Goal: Task Accomplishment & Management: Manage account settings

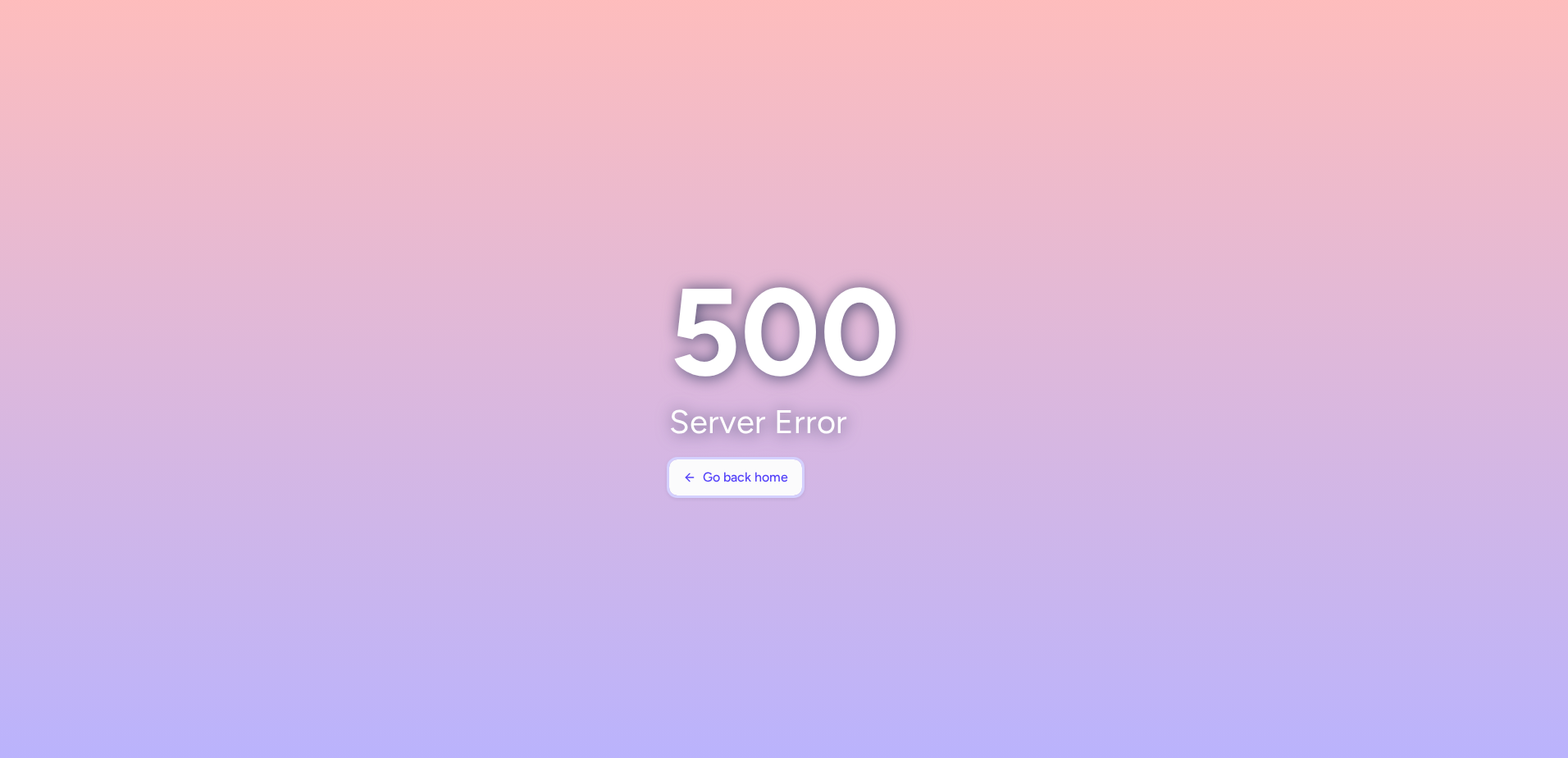
click at [777, 477] on span "Go back home" at bounding box center [745, 477] width 85 height 15
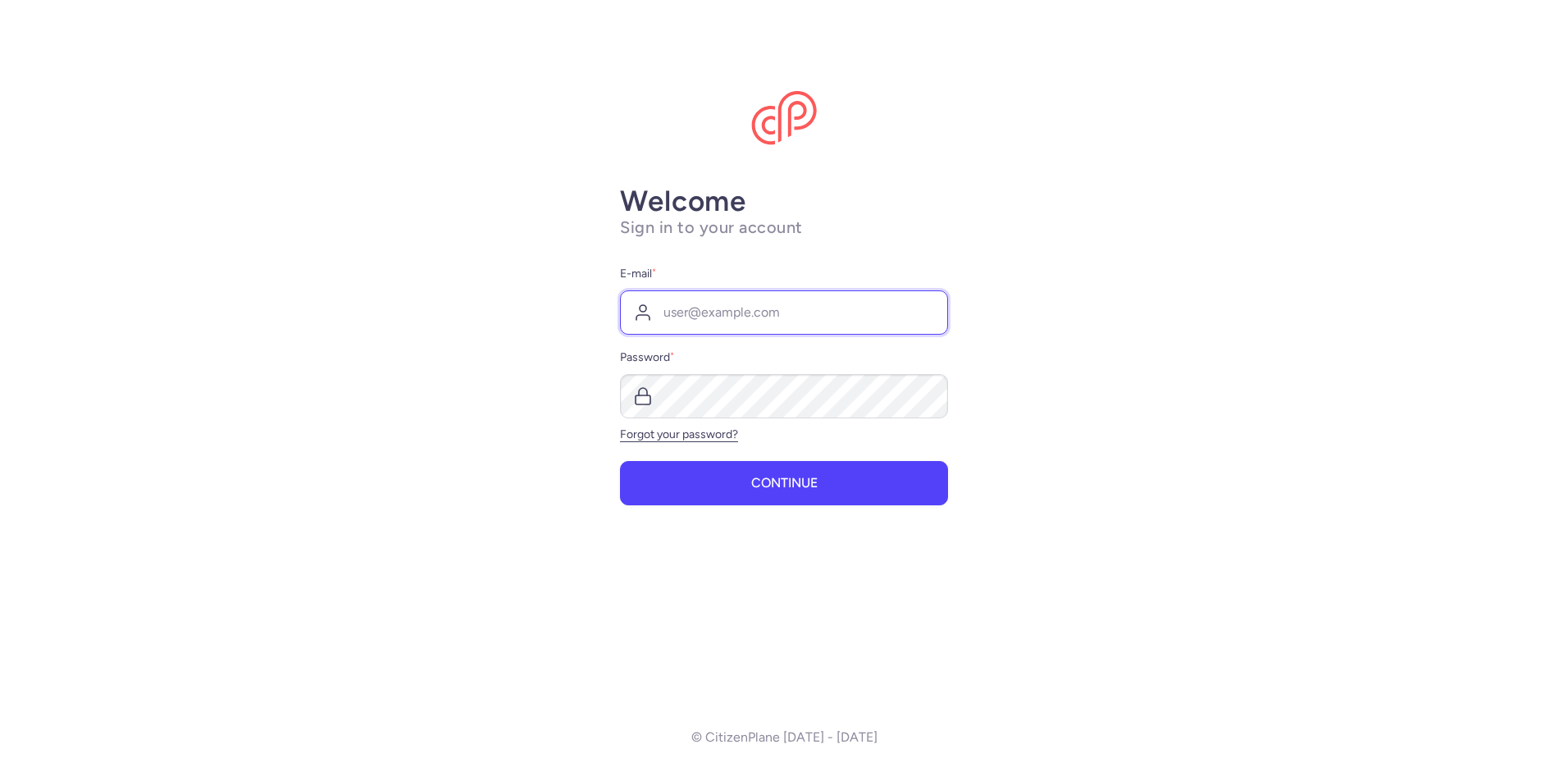
type input "[PERSON_NAME][EMAIL_ADDRESS][DOMAIN_NAME]"
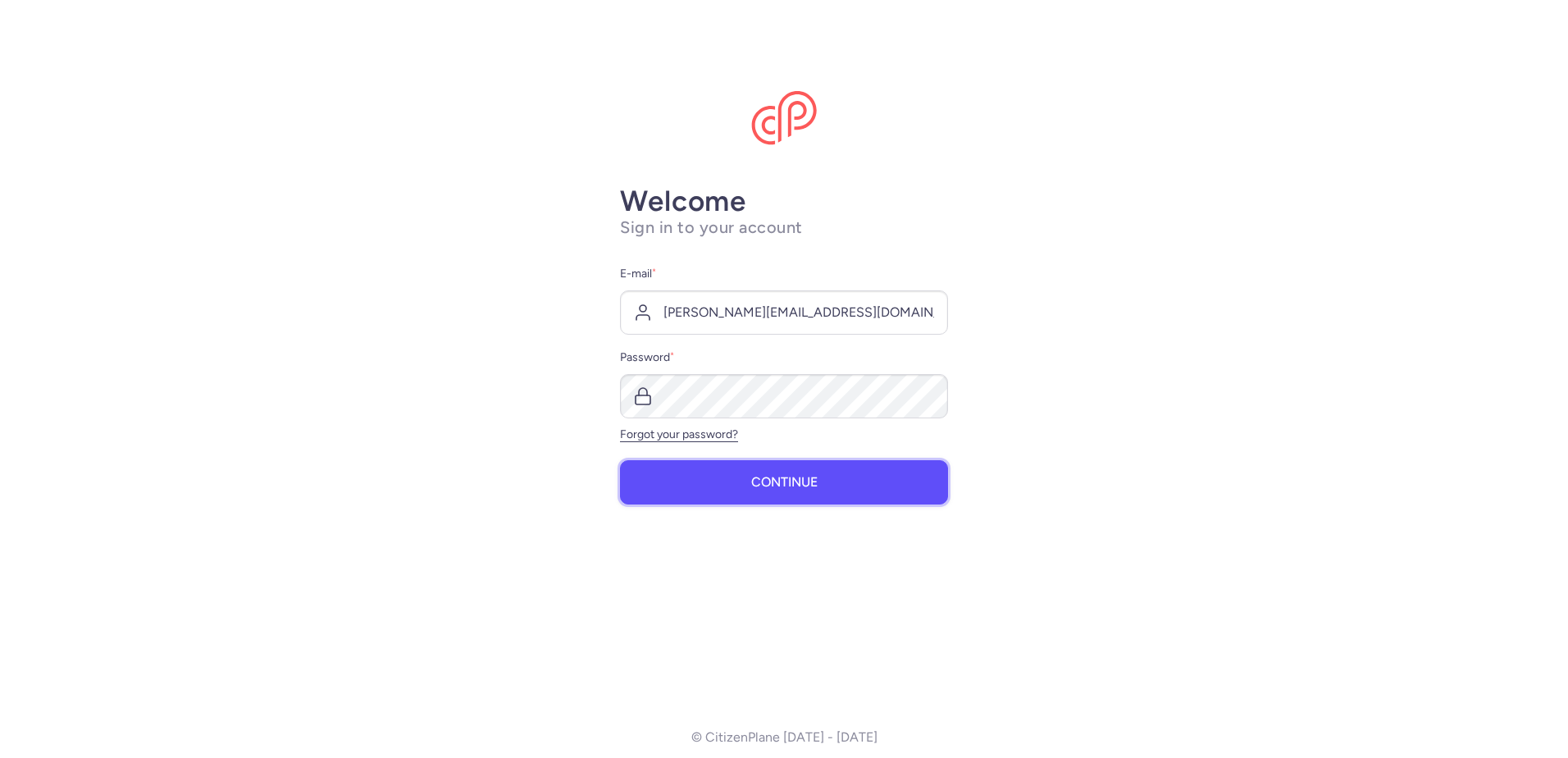
click at [763, 465] on button "Continue" at bounding box center [784, 483] width 328 height 44
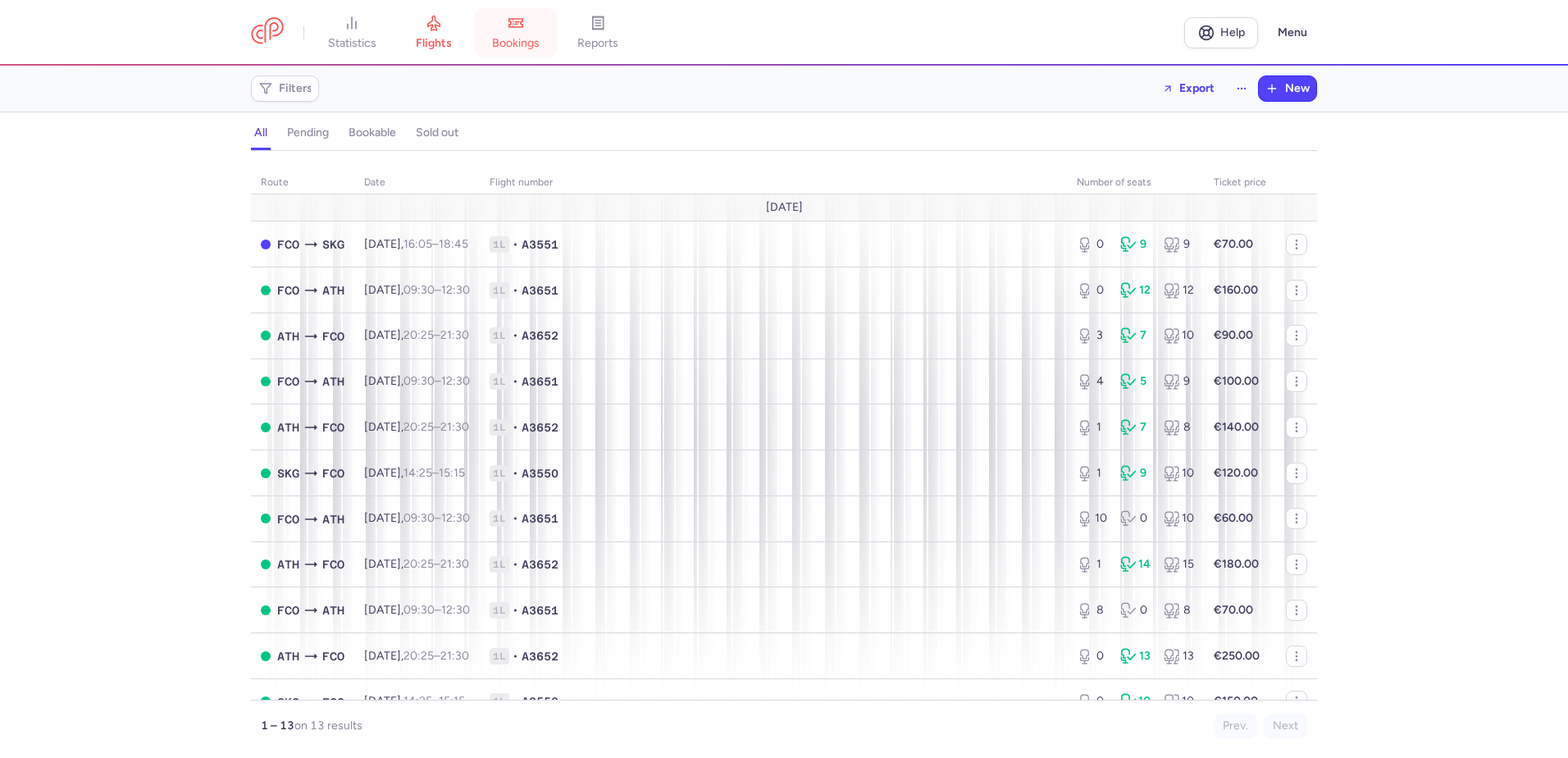
click at [503, 36] on span "bookings" at bounding box center [515, 43] width 47 height 15
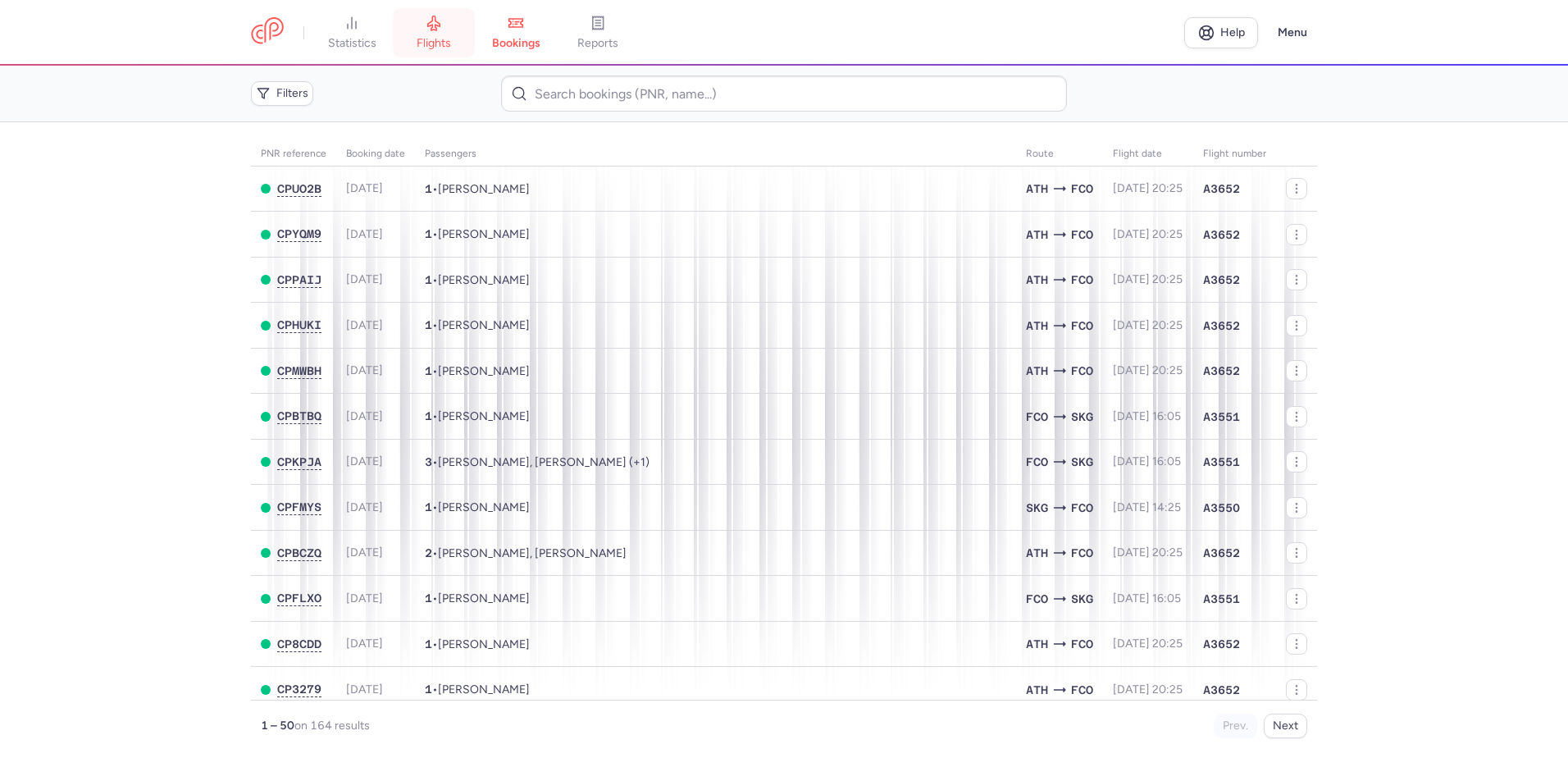
drag, startPoint x: 449, startPoint y: 32, endPoint x: 544, endPoint y: 25, distance: 95.3
click at [450, 31] on link "flights" at bounding box center [433, 32] width 82 height 36
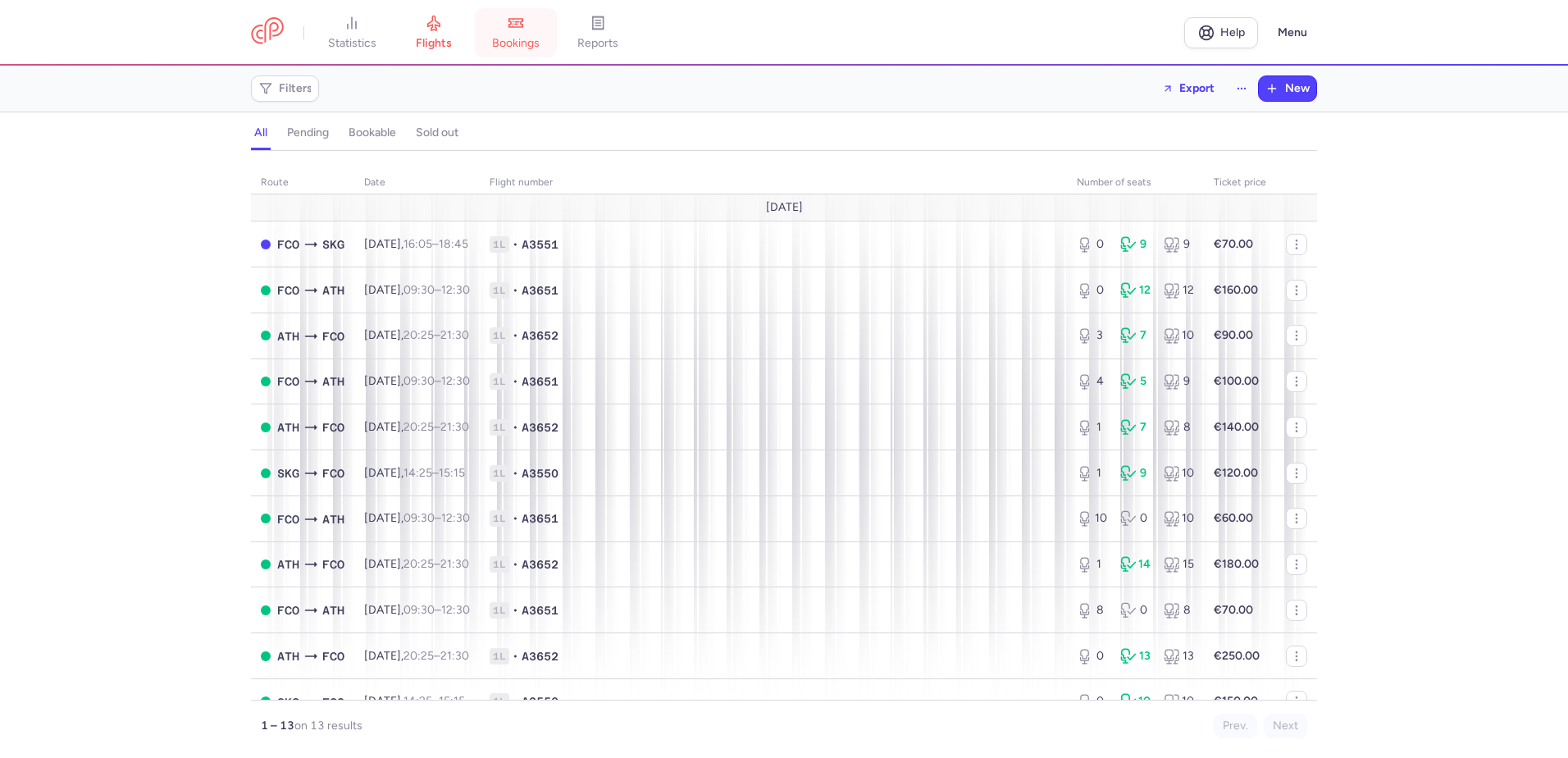
click at [540, 30] on link "bookings" at bounding box center [516, 32] width 82 height 36
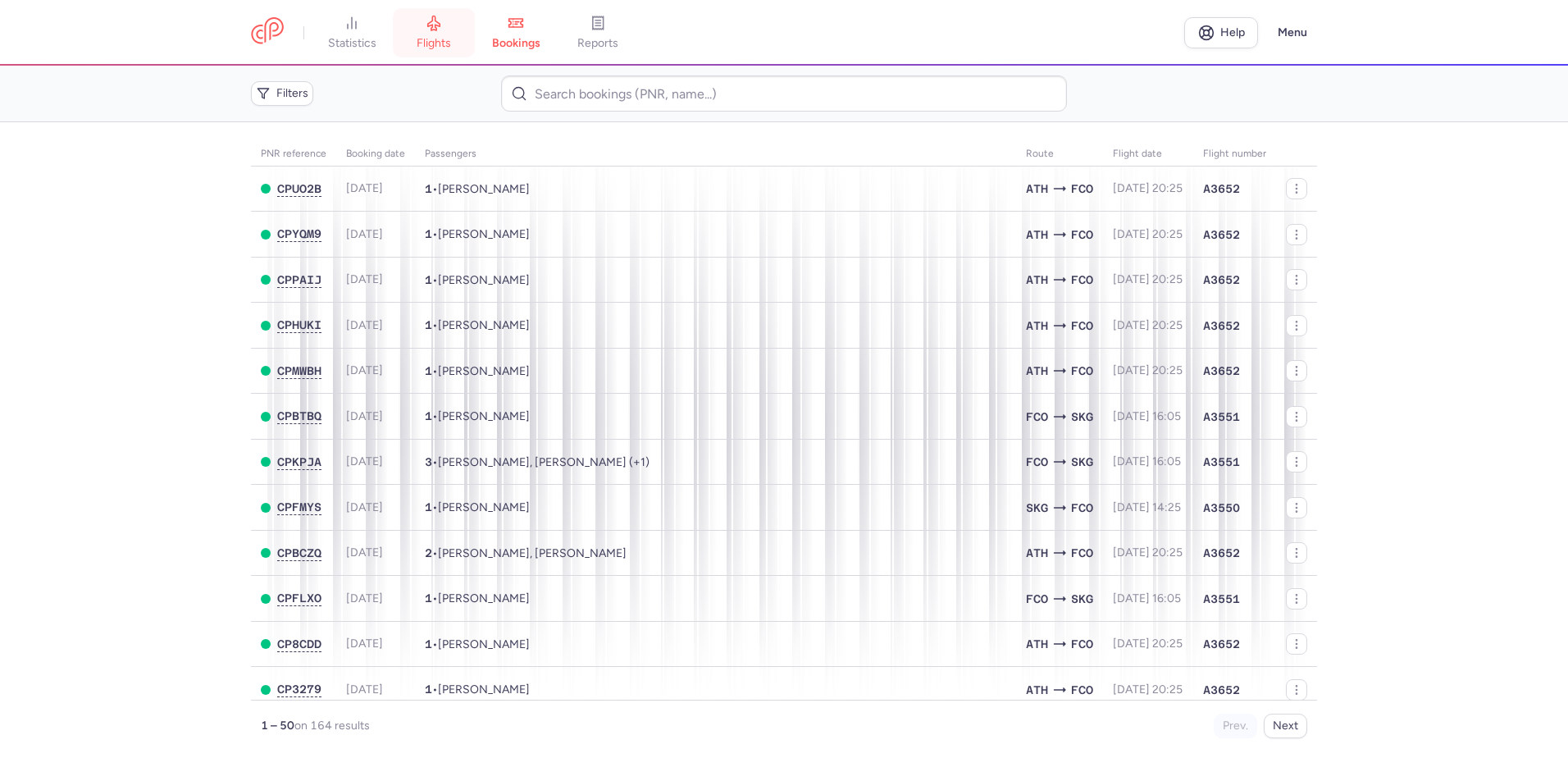
click at [447, 39] on span "flights" at bounding box center [433, 43] width 34 height 15
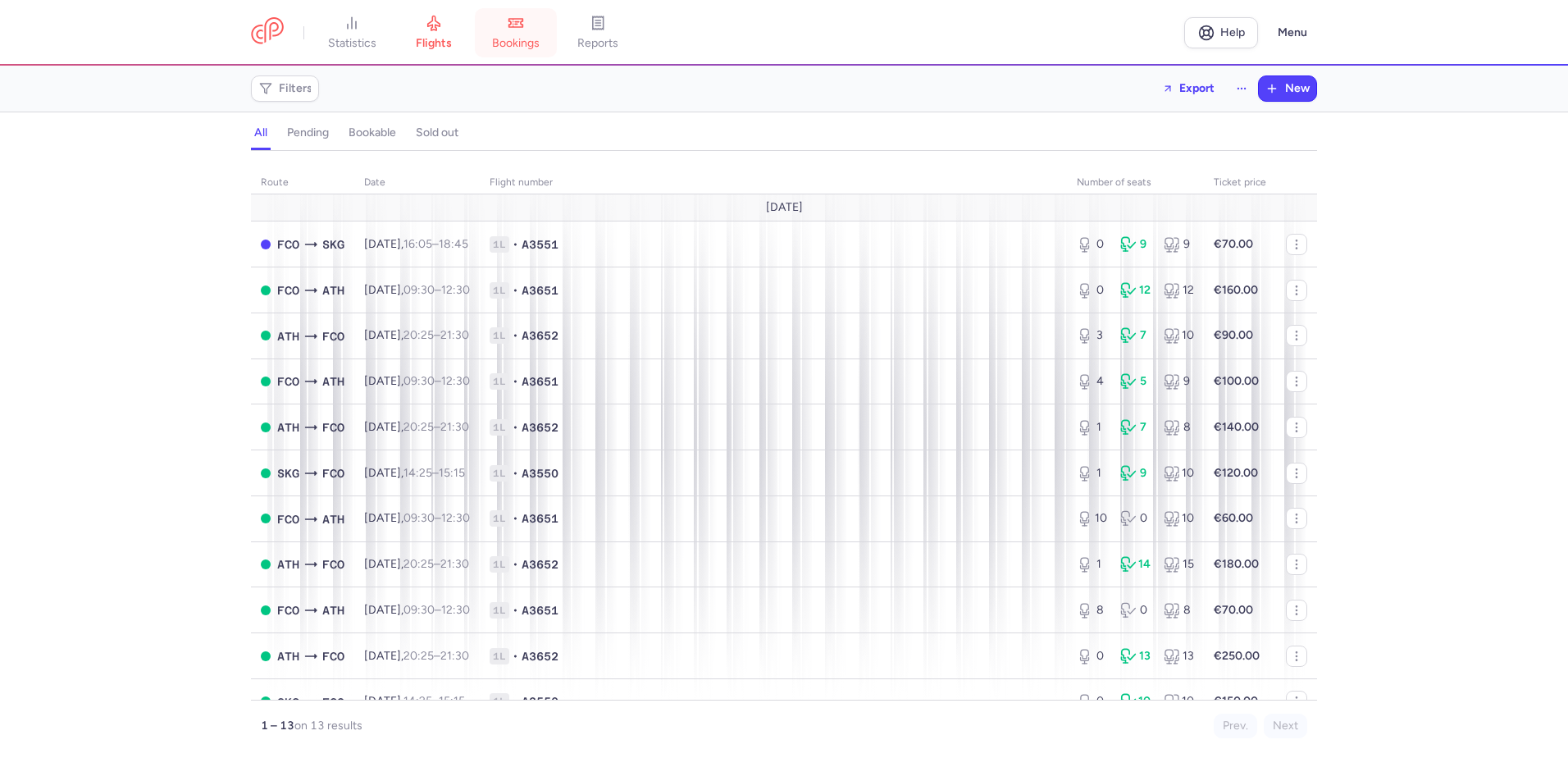
click at [533, 28] on link "bookings" at bounding box center [516, 32] width 82 height 36
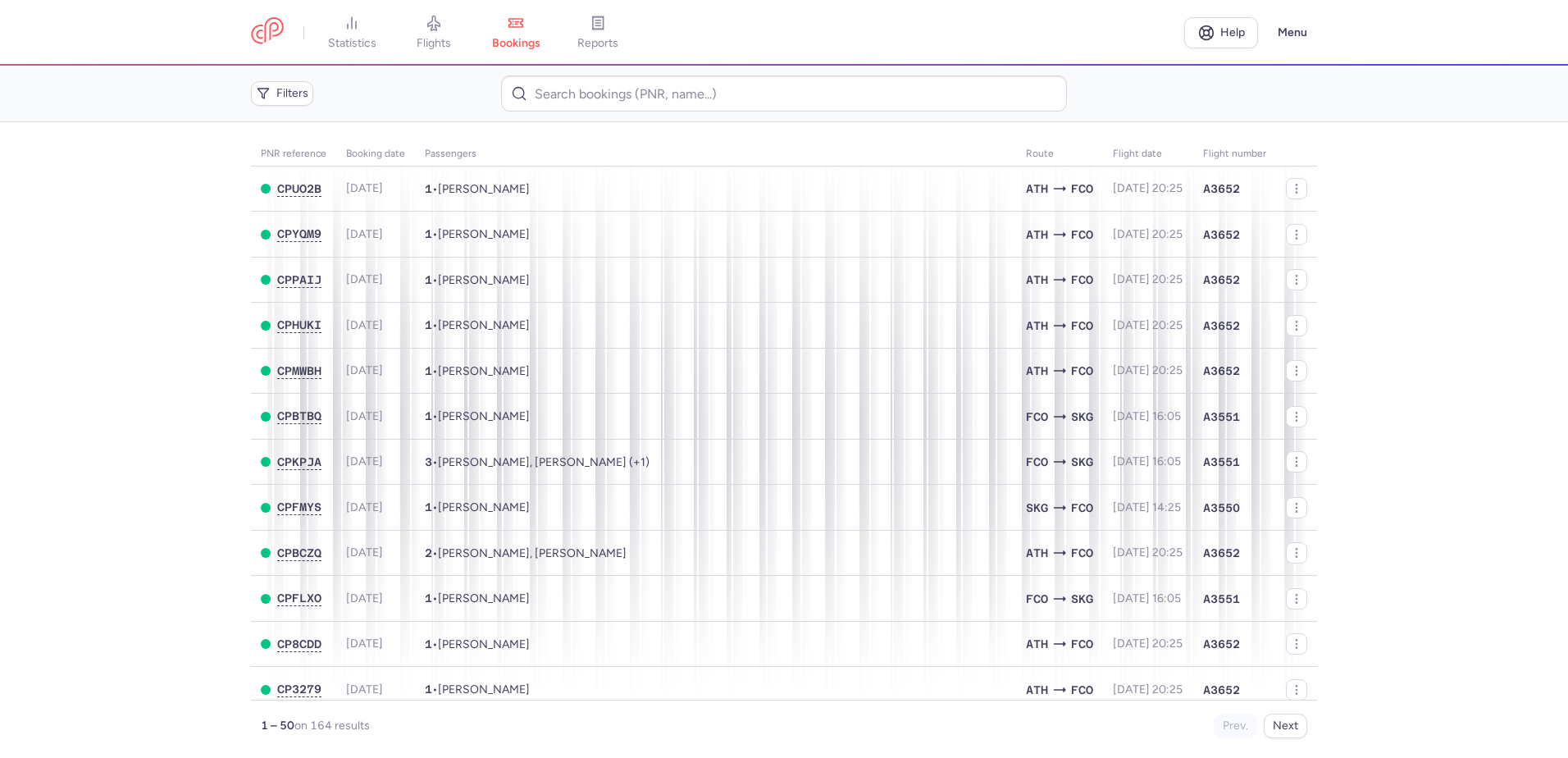
click at [128, 390] on main "PNR reference Booking date Passengers Route flight date Flight number CPUO2B 20…" at bounding box center [784, 440] width 1568 height 636
click at [426, 20] on link "flights" at bounding box center [433, 32] width 82 height 36
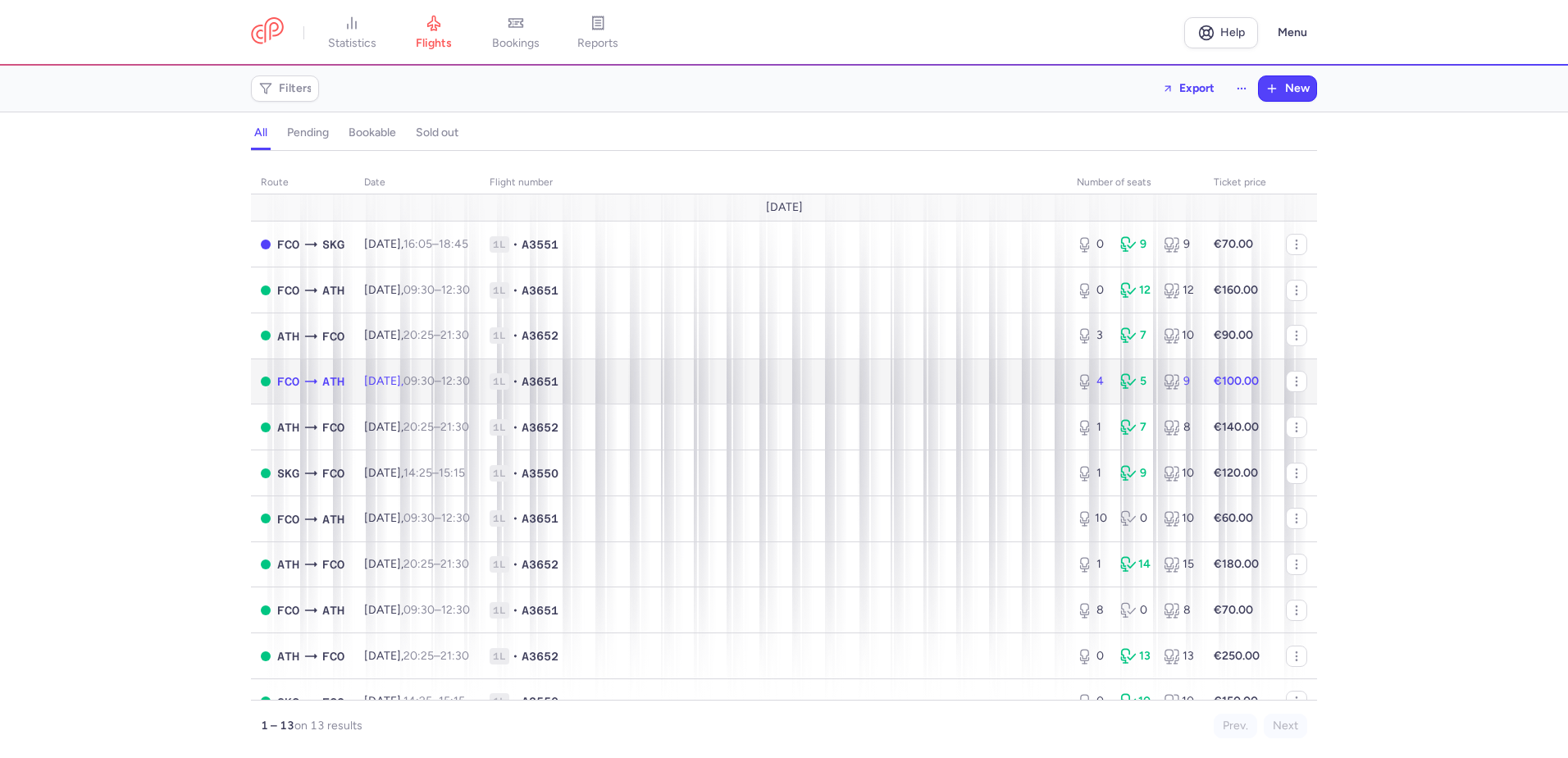
click at [480, 390] on td "Sun, 17 Aug, 09:30 – 12:30 +0" at bounding box center [417, 382] width 126 height 46
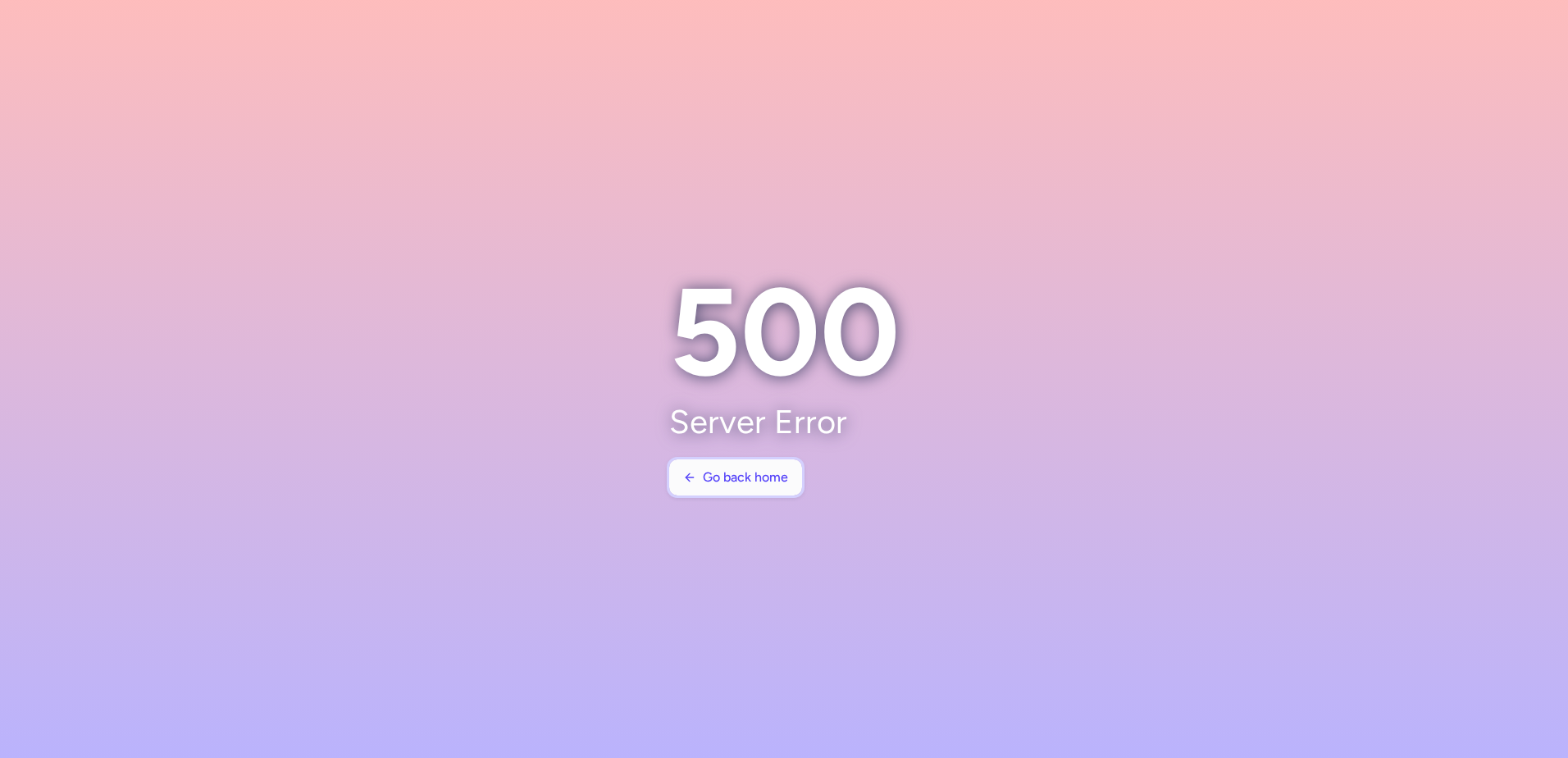
click at [758, 483] on span "Go back home" at bounding box center [745, 477] width 85 height 15
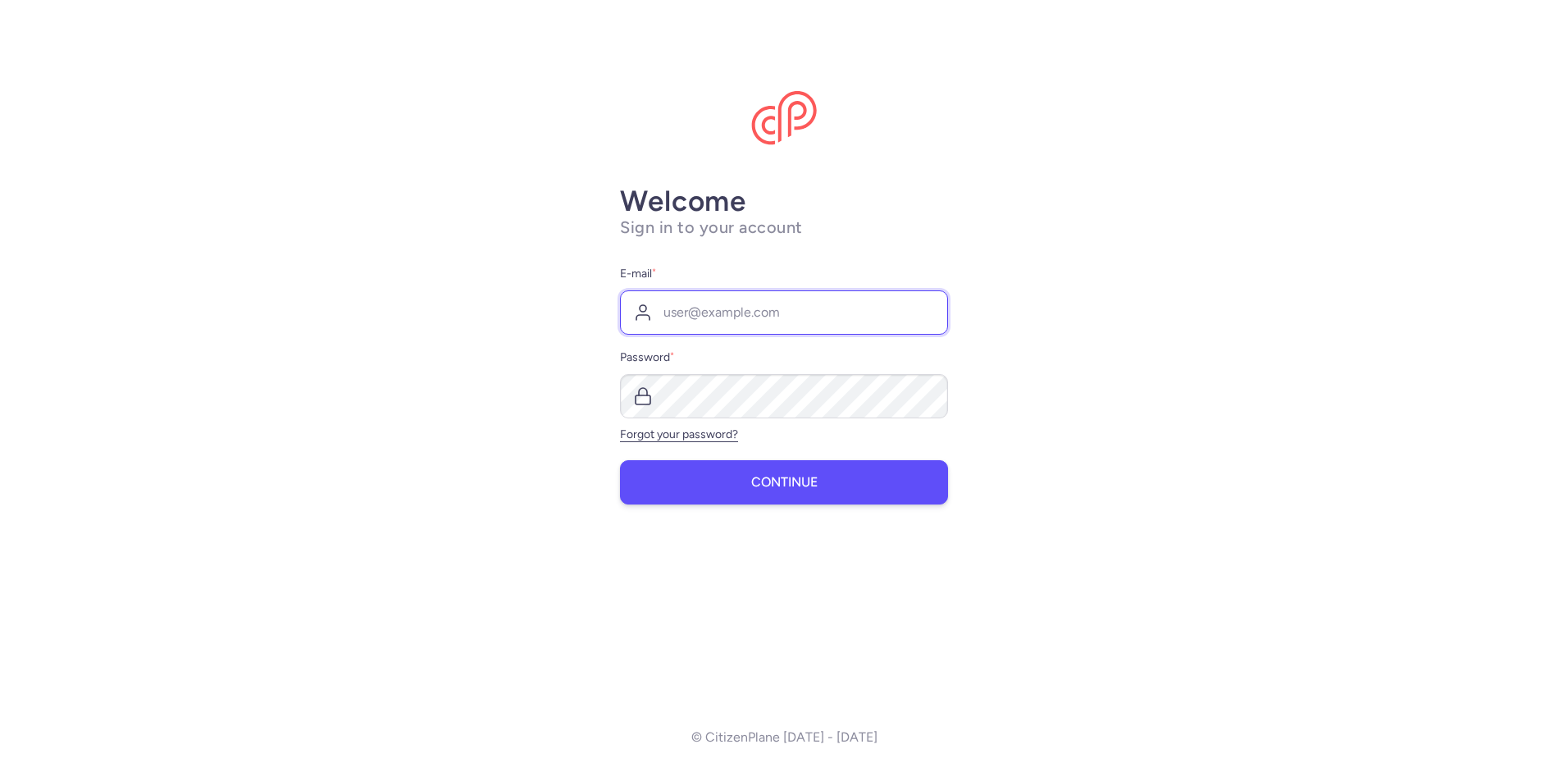
type input "[PERSON_NAME][EMAIL_ADDRESS][DOMAIN_NAME]"
click at [757, 476] on span "Continue" at bounding box center [784, 483] width 67 height 15
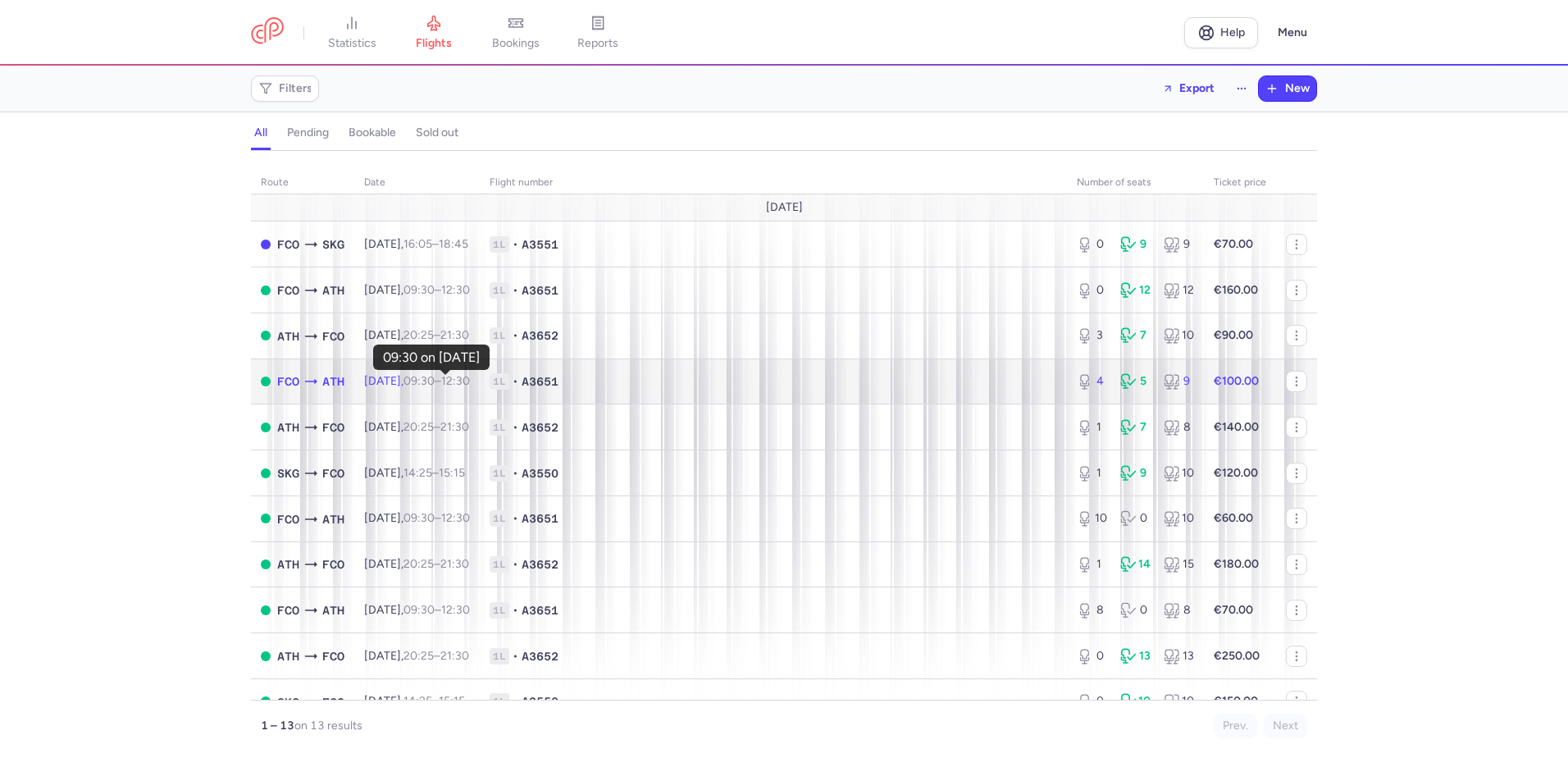
click at [434, 376] on time "09:30" at bounding box center [419, 381] width 31 height 14
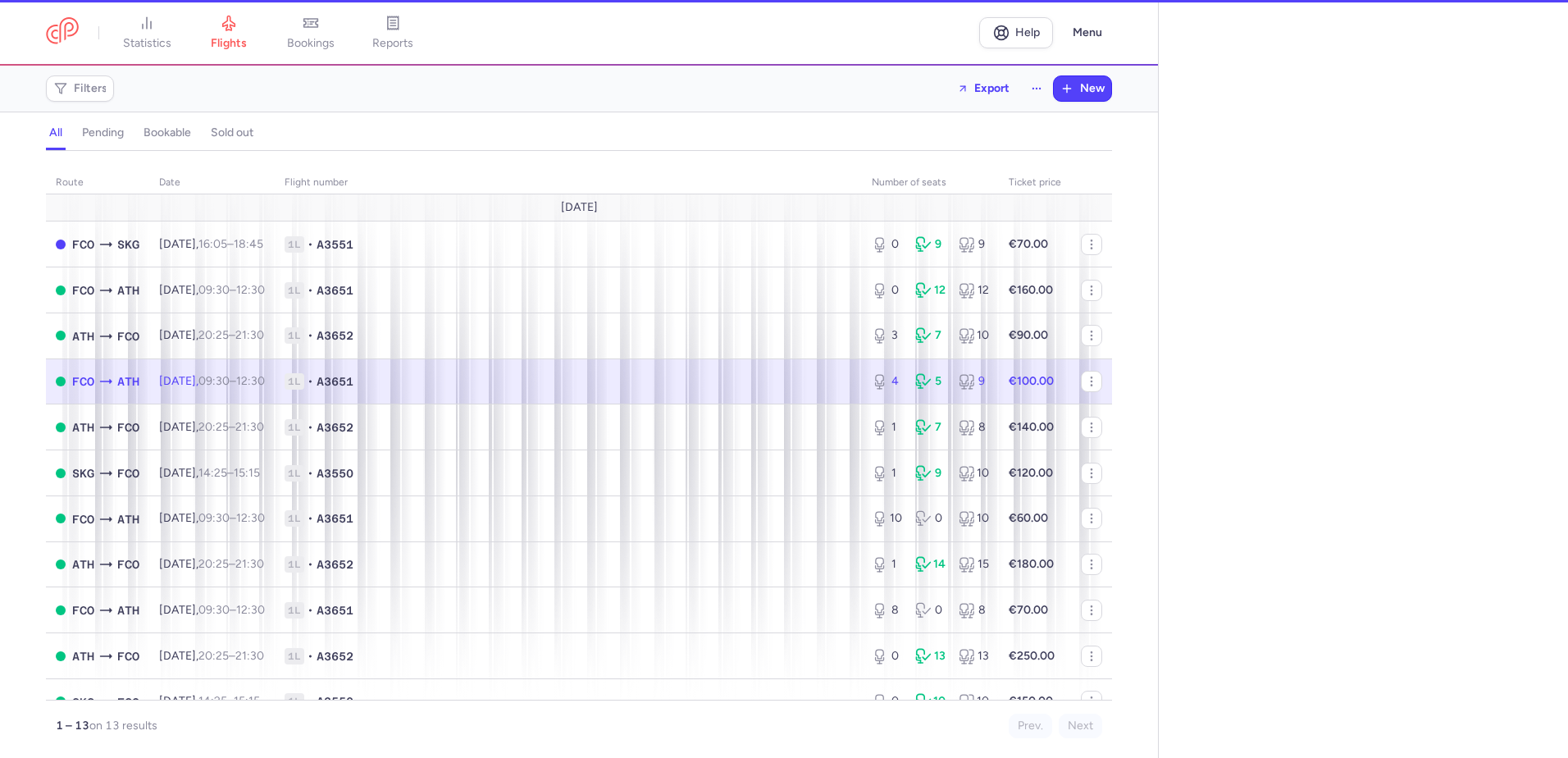
select select "days"
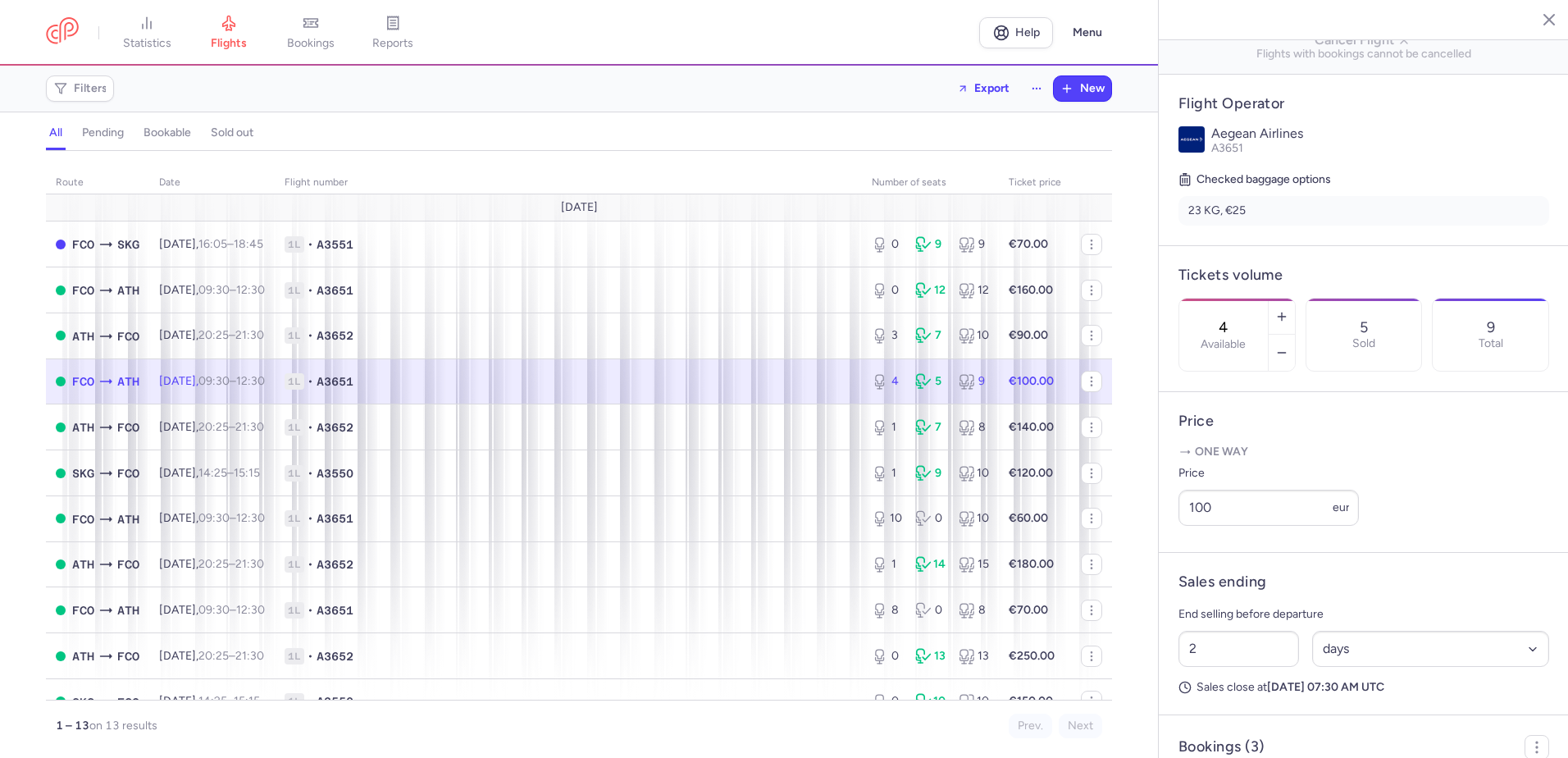
scroll to position [328, 0]
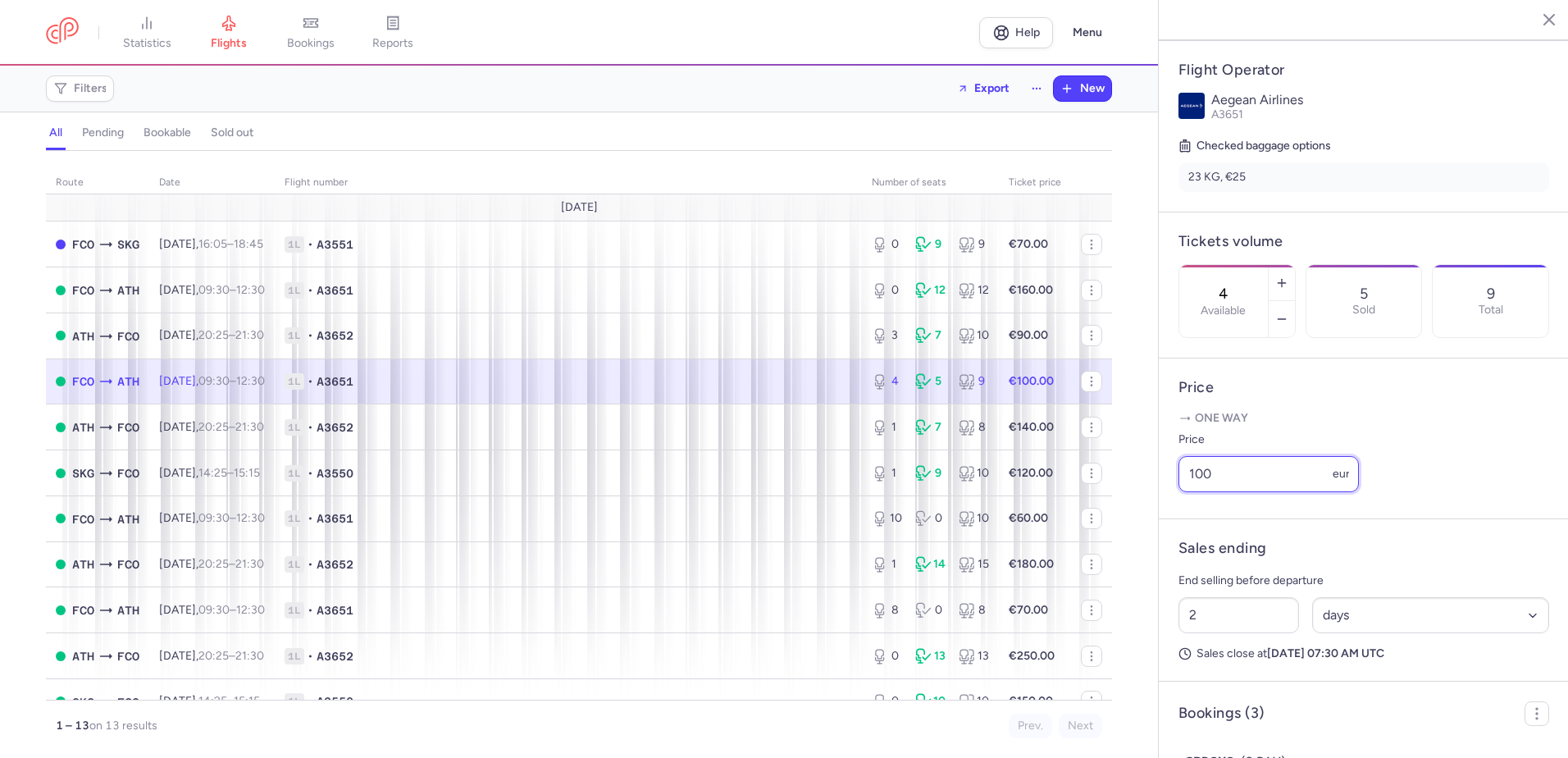
drag, startPoint x: 1119, startPoint y: 487, endPoint x: 1179, endPoint y: 483, distance: 60.1
click at [1119, 487] on div "statistics flights bookings reports Help Menu Filters Export New all pending bo…" at bounding box center [784, 379] width 1568 height 758
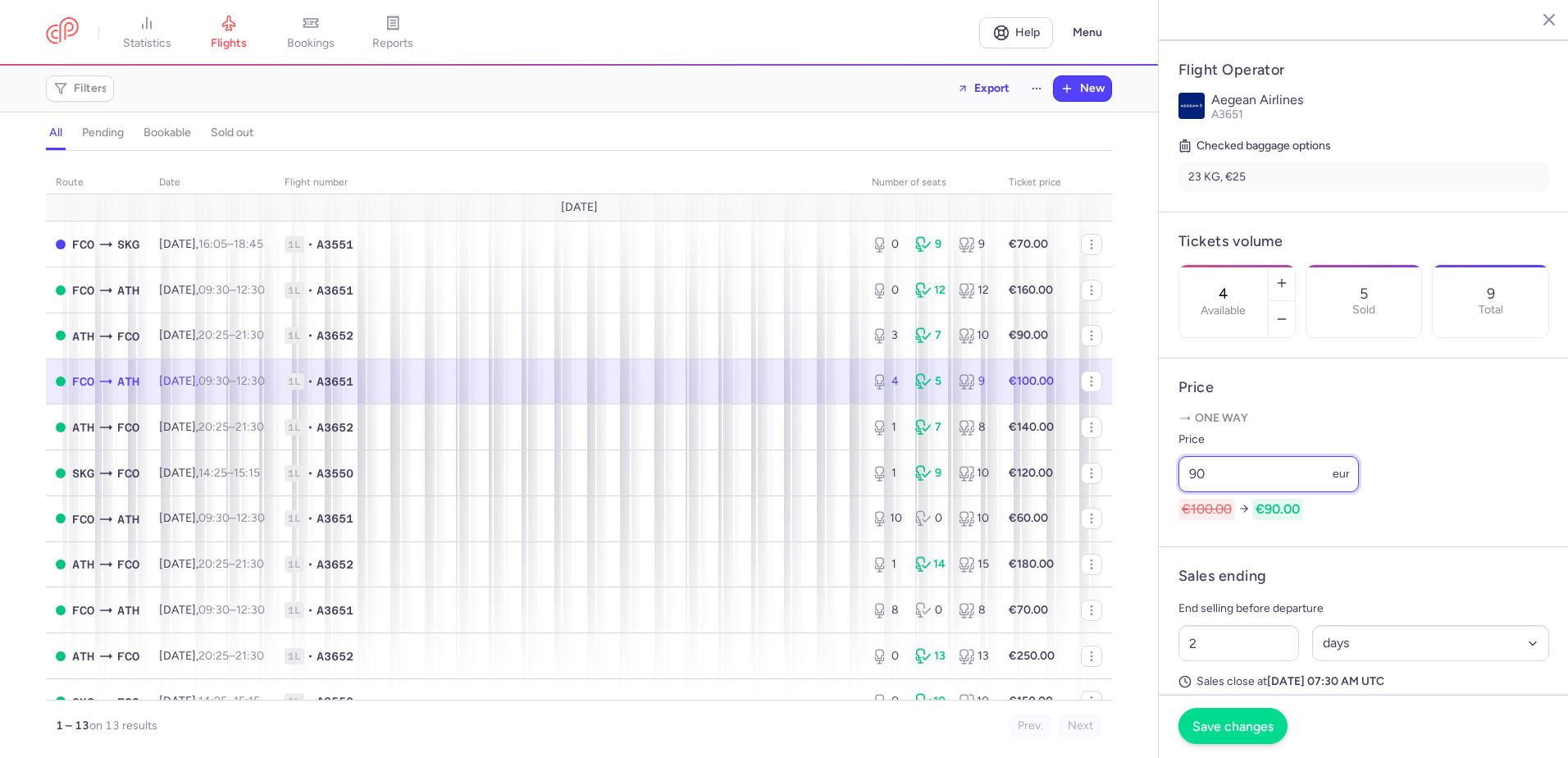
type input "90"
click at [1219, 731] on span "Save changes" at bounding box center [1233, 726] width 81 height 15
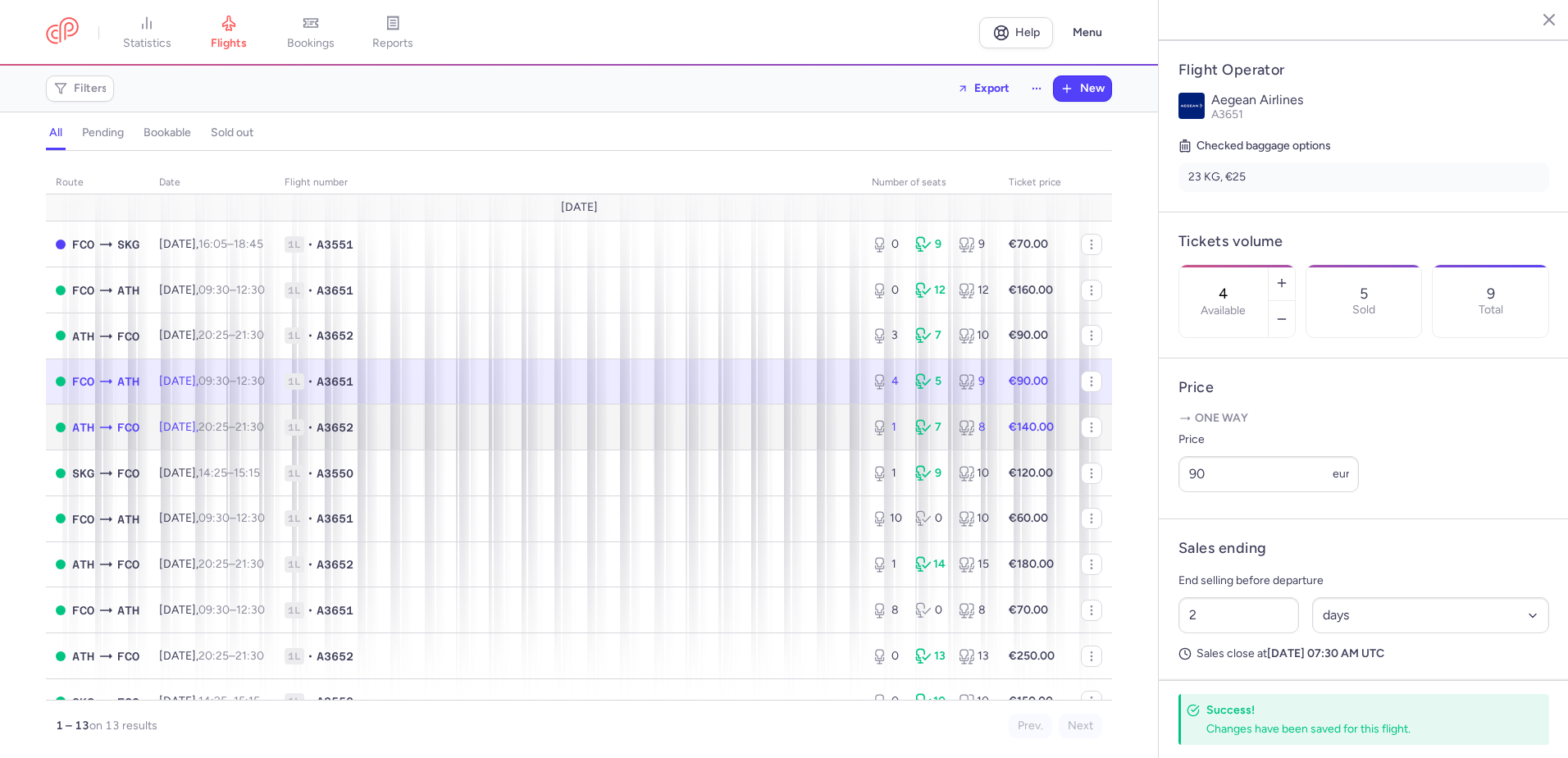
click at [530, 423] on span "1L • A3652" at bounding box center [568, 427] width 567 height 17
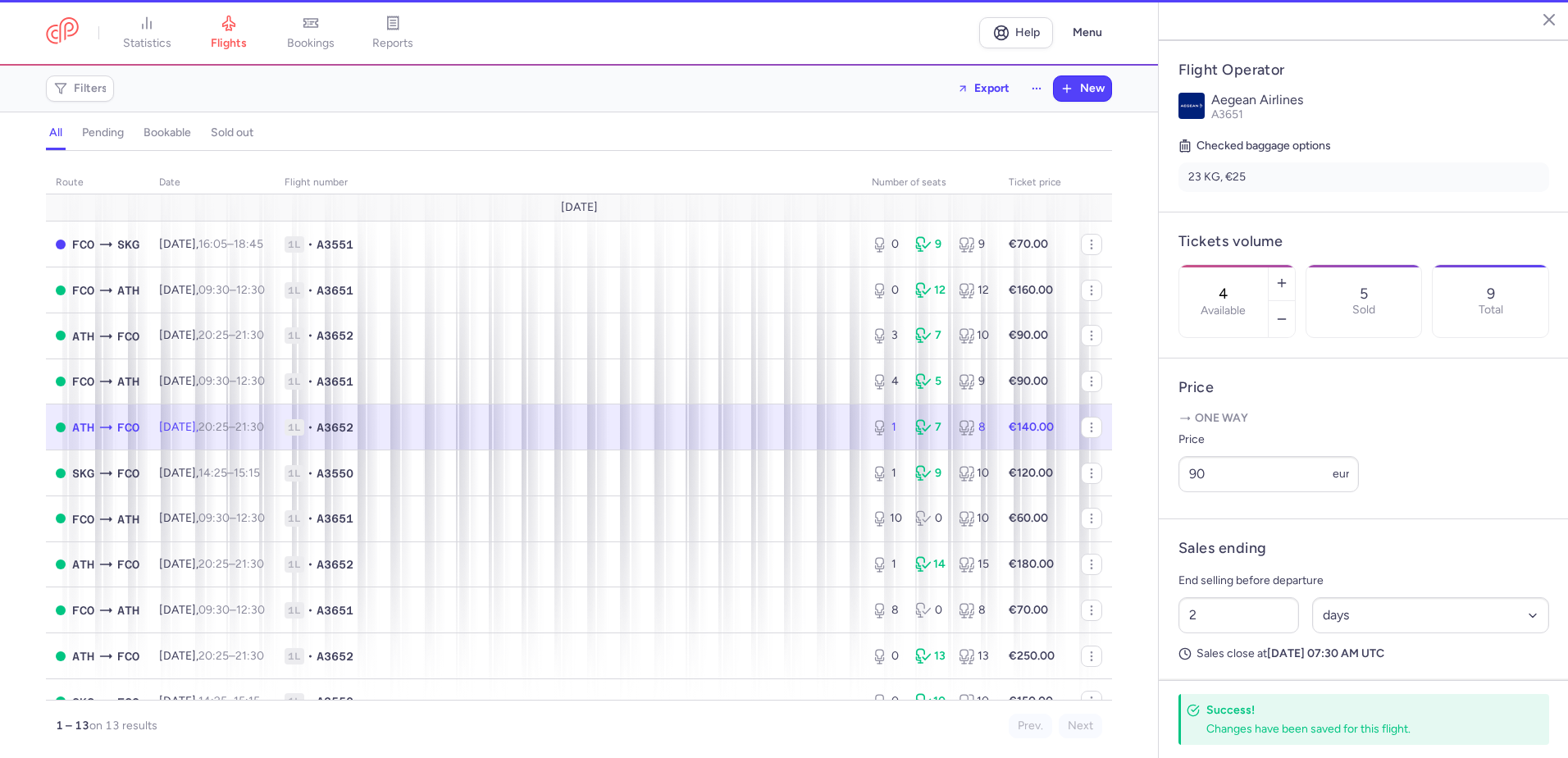
type input "1"
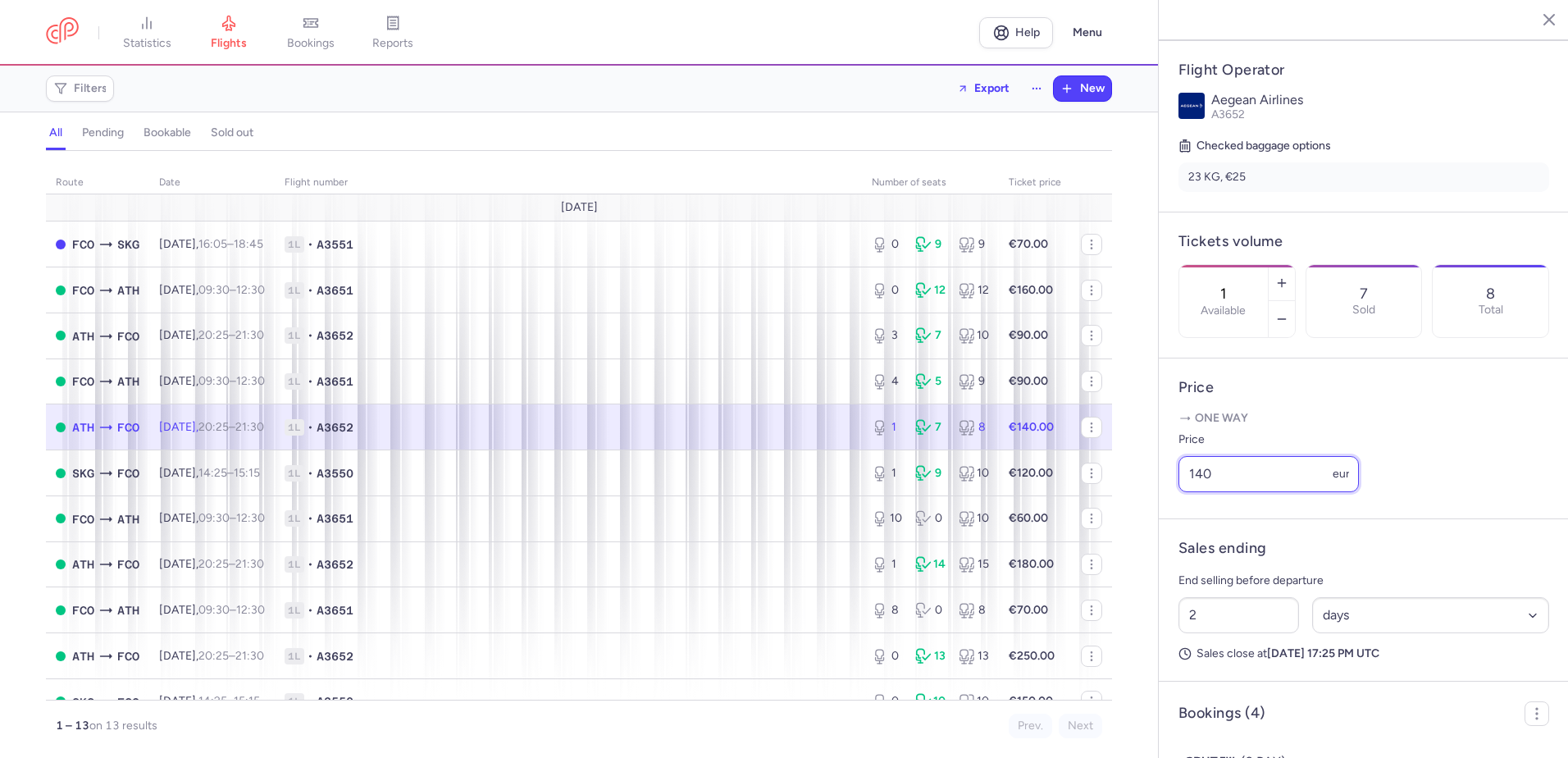
drag, startPoint x: 1198, startPoint y: 491, endPoint x: 1154, endPoint y: 491, distance: 44.0
click at [1154, 491] on div "statistics flights bookings reports Help Menu Filters Export New all pending bo…" at bounding box center [784, 379] width 1568 height 758
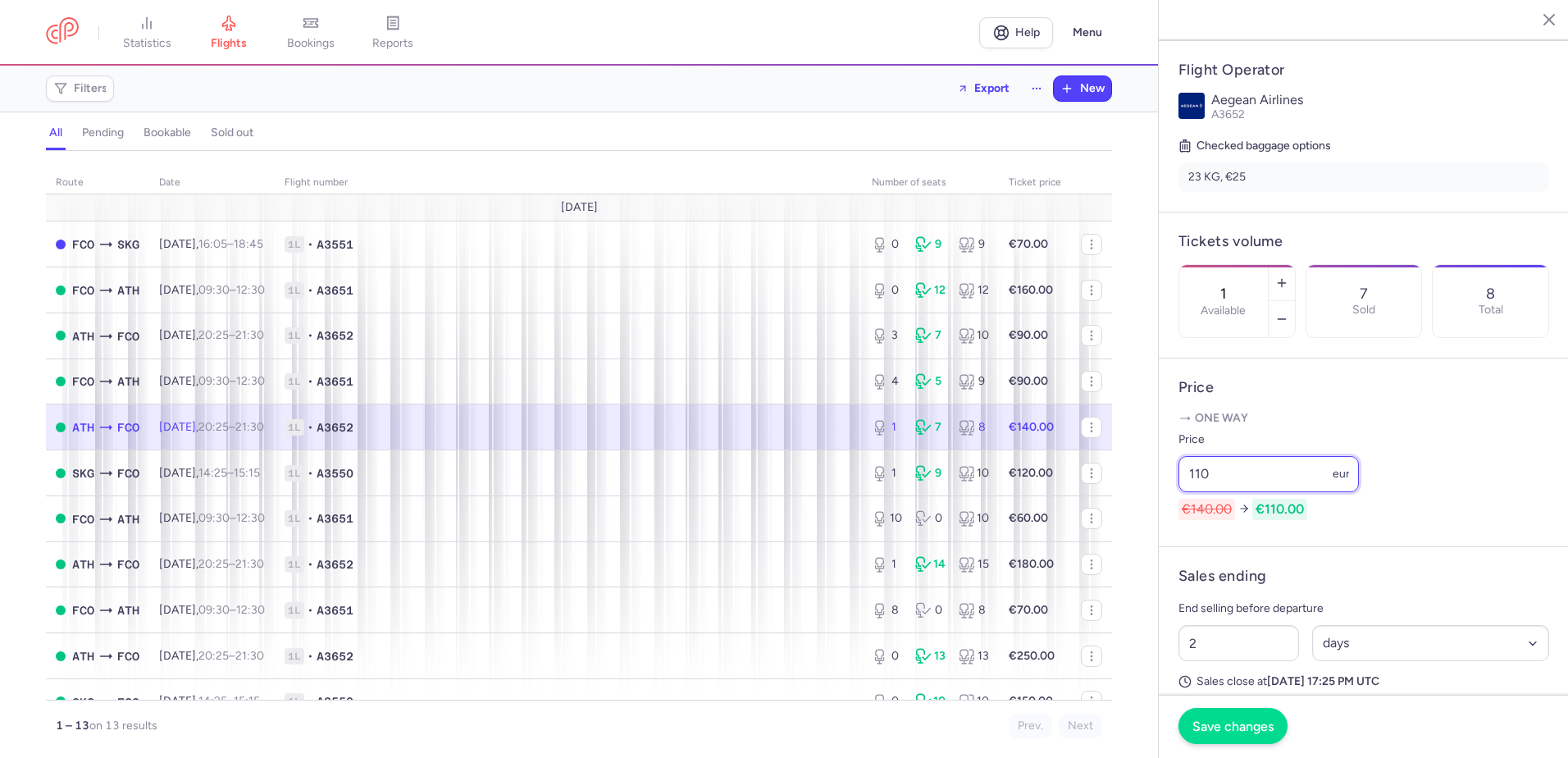
type input "110"
click at [1219, 722] on span "Save changes" at bounding box center [1233, 726] width 81 height 15
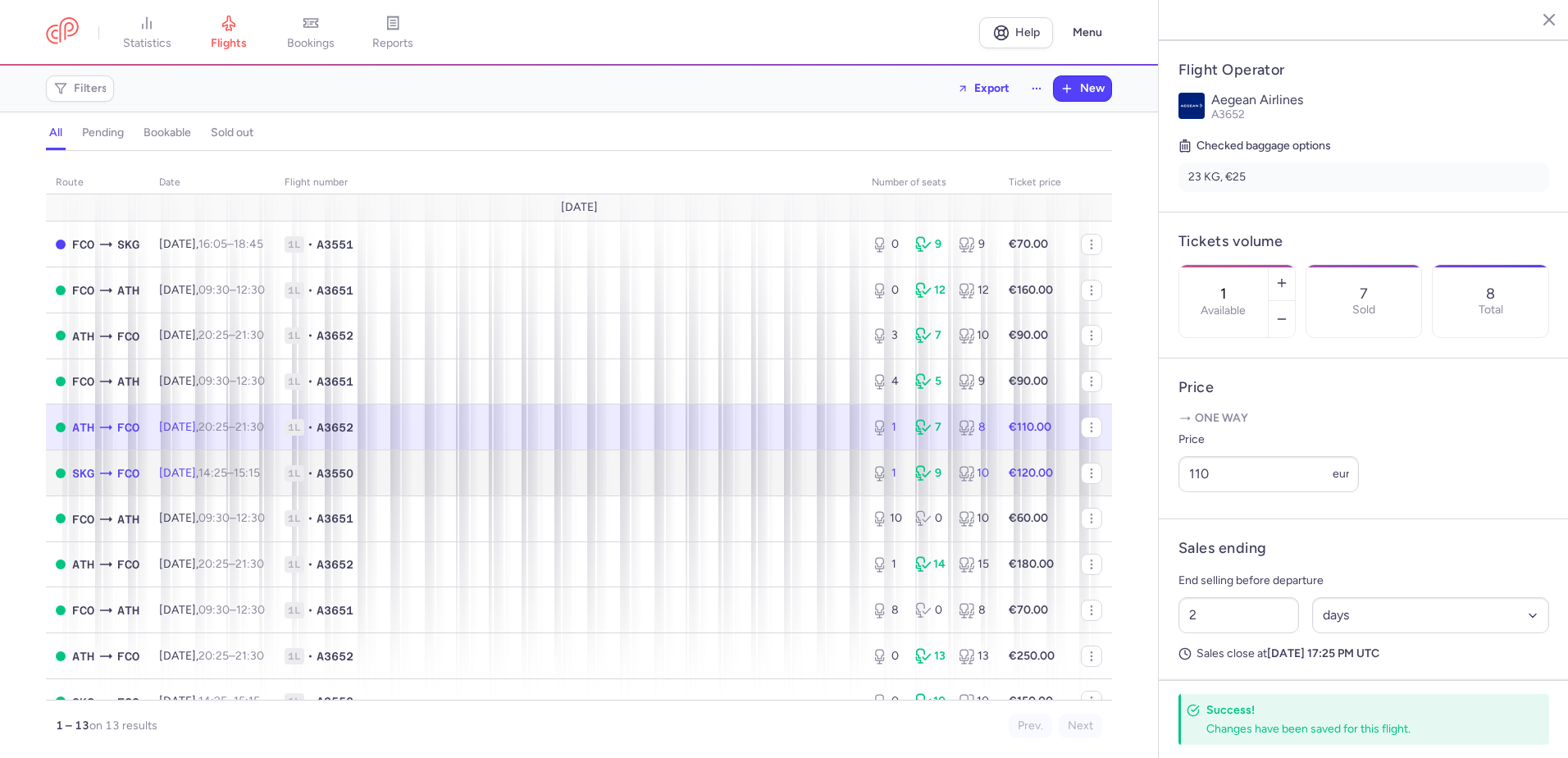
click at [593, 474] on span "1L • A3550" at bounding box center [568, 473] width 567 height 17
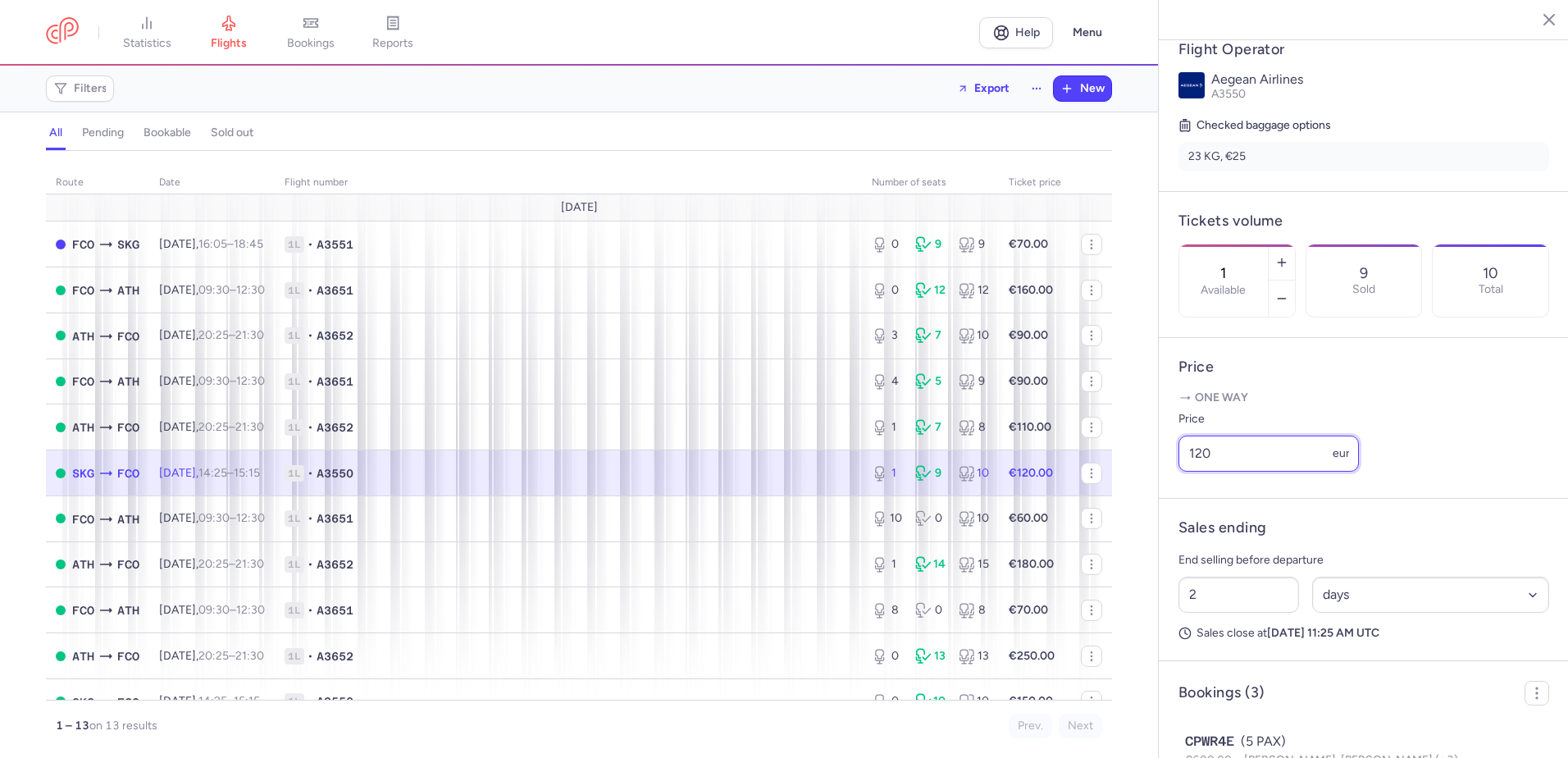
drag, startPoint x: 1264, startPoint y: 484, endPoint x: 1162, endPoint y: 479, distance: 102.1
click at [1162, 479] on article "Price One way Price 120 eur" at bounding box center [1364, 419] width 410 height 161
click at [305, 31] on link "bookings" at bounding box center [310, 32] width 82 height 36
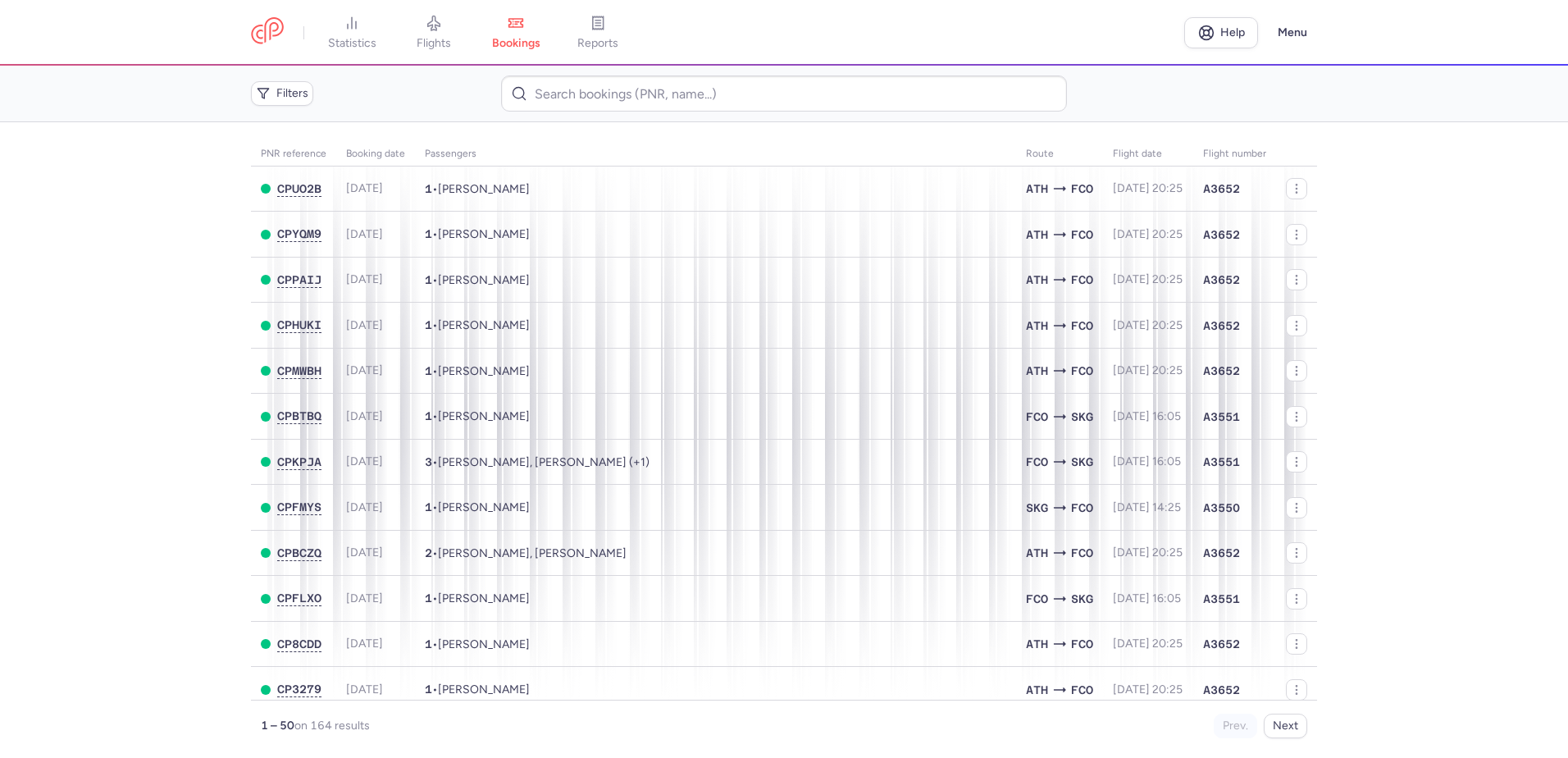
click at [141, 368] on main "PNR reference Booking date Passengers Route flight date Flight number CPUO2B 20…" at bounding box center [784, 440] width 1568 height 636
click at [69, 349] on main "PNR reference Booking date Passengers Route flight date Flight number CPUO2B 20…" at bounding box center [784, 440] width 1568 height 636
click at [98, 324] on main "PNR reference Booking date Passengers Route flight date Flight number CPUO2B 20…" at bounding box center [784, 440] width 1568 height 636
click at [101, 309] on main "PNR reference Booking date Passengers Route flight date Flight number CPUO2B 20…" at bounding box center [784, 440] width 1568 height 636
click at [439, 18] on icon at bounding box center [433, 24] width 12 height 15
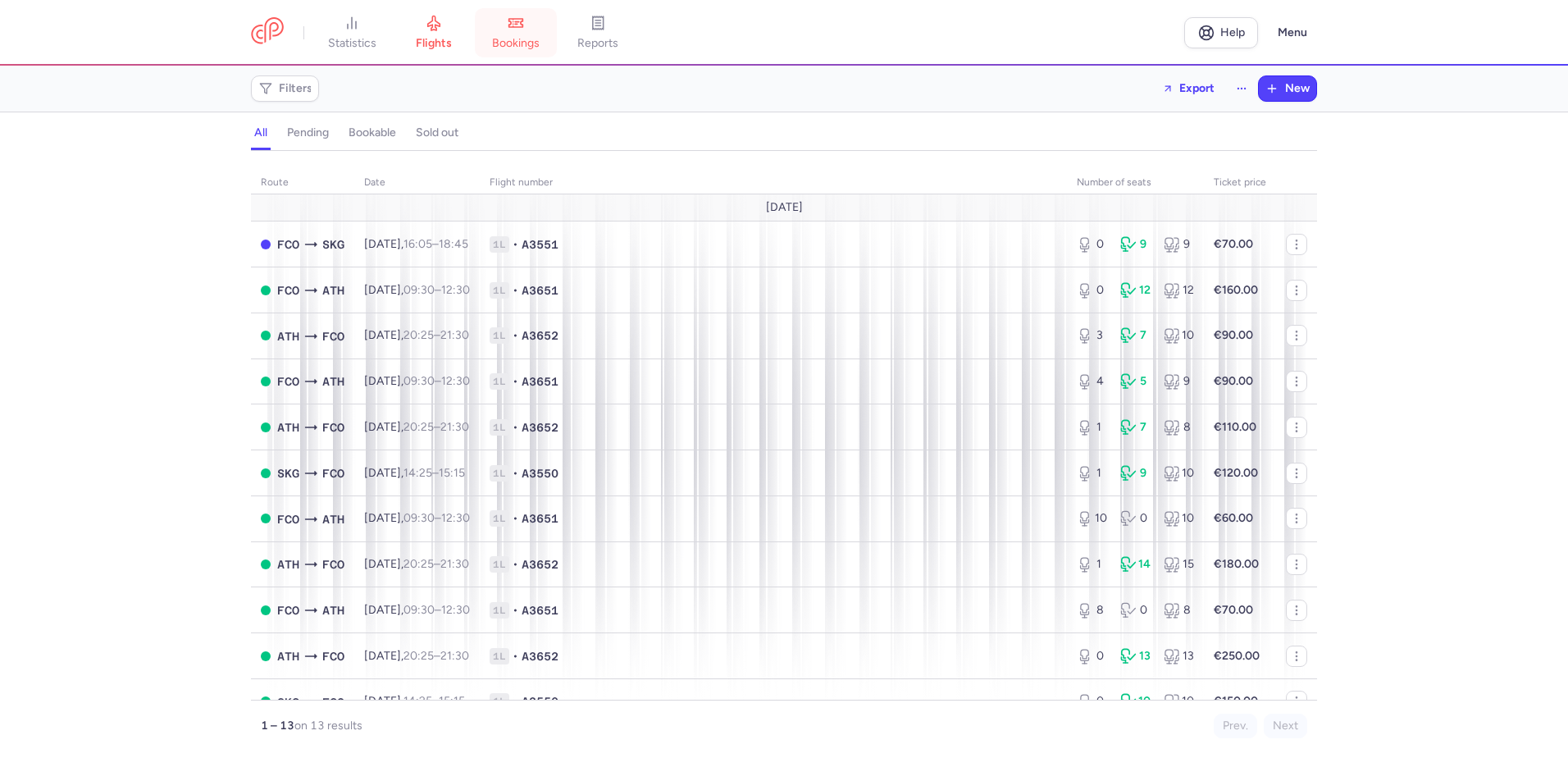
click at [522, 33] on link "bookings" at bounding box center [516, 32] width 82 height 36
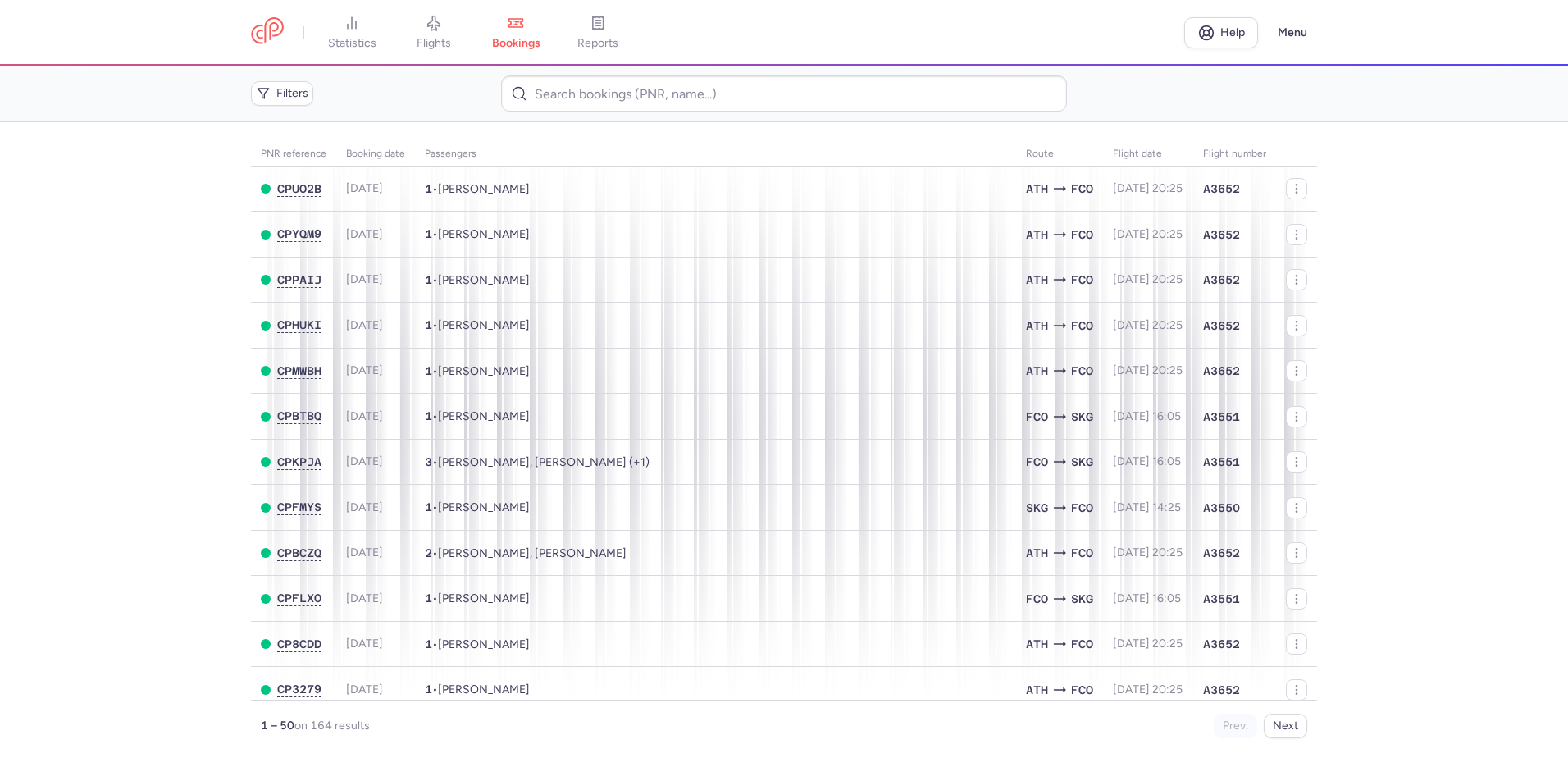
click at [191, 395] on main "PNR reference Booking date Passengers Route flight date Flight number CPUO2B 20…" at bounding box center [784, 440] width 1568 height 636
click at [443, 43] on span "flights" at bounding box center [433, 43] width 34 height 15
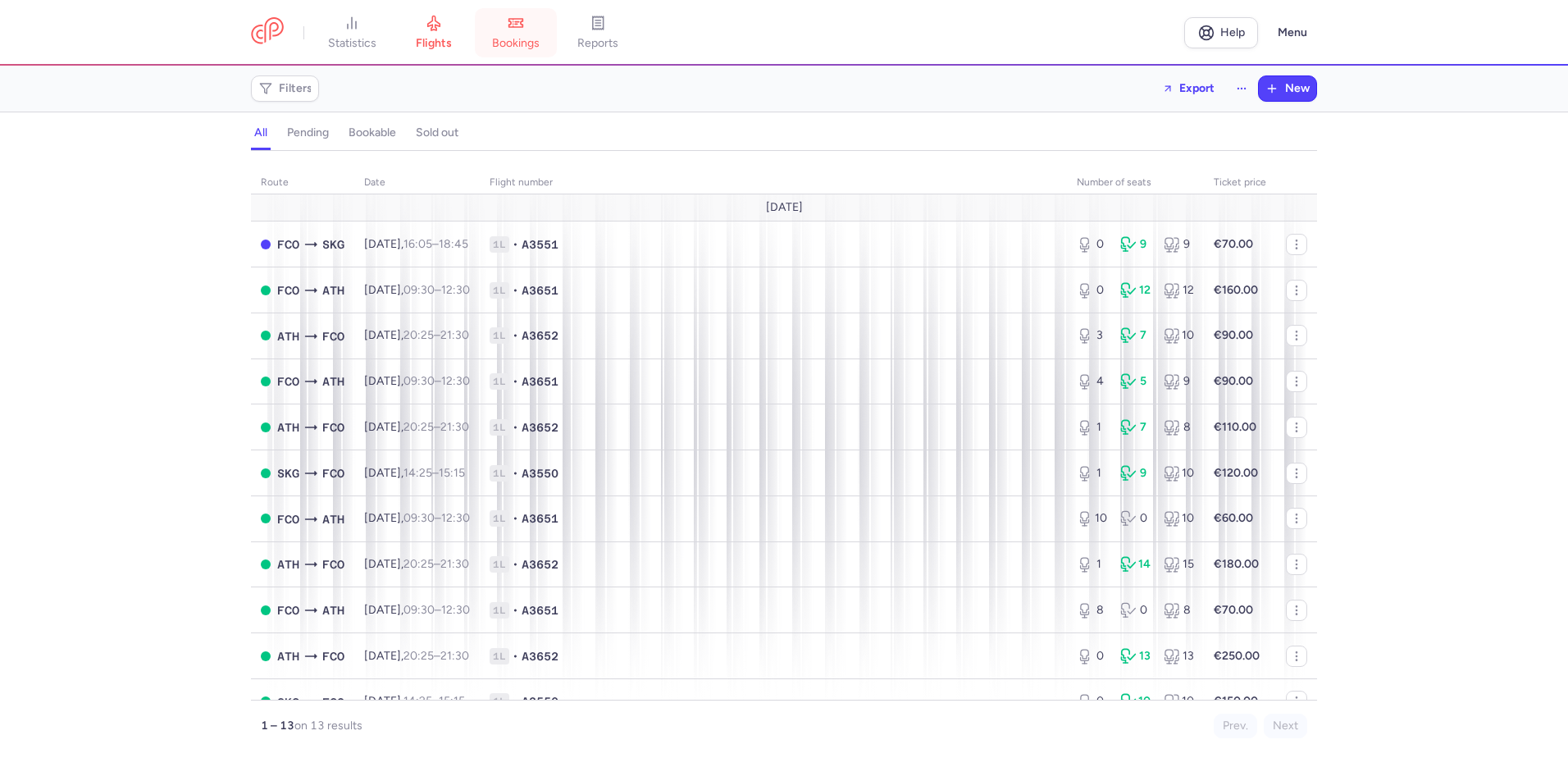
click at [513, 30] on icon at bounding box center [516, 23] width 17 height 17
